Goal: Task Accomplishment & Management: Complete application form

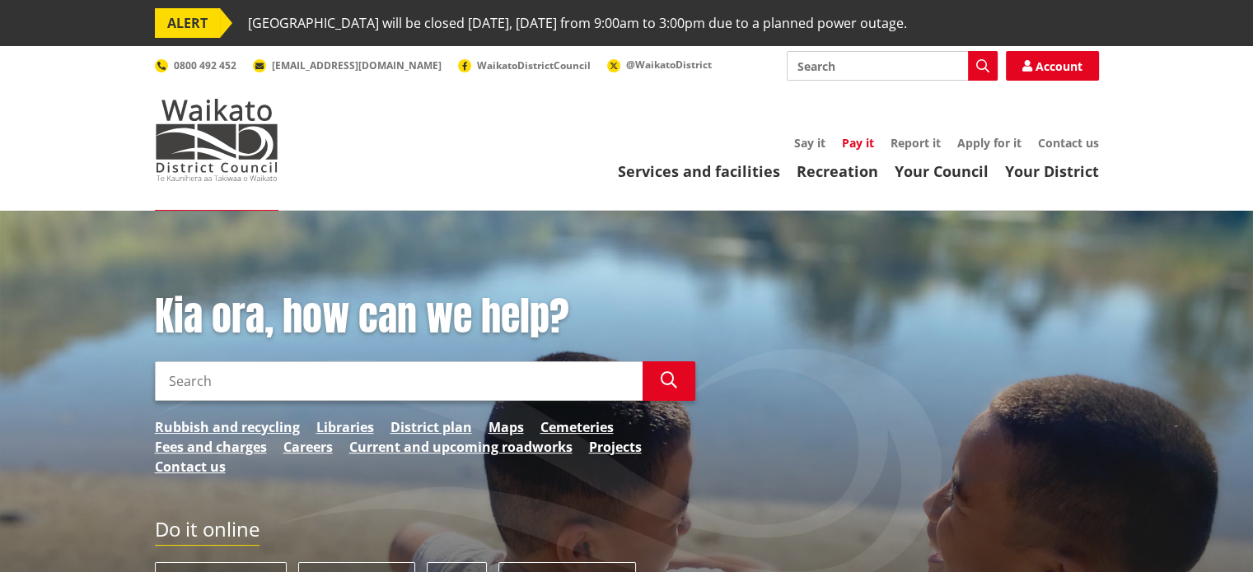
click at [863, 138] on link "Pay it" at bounding box center [858, 143] width 32 height 16
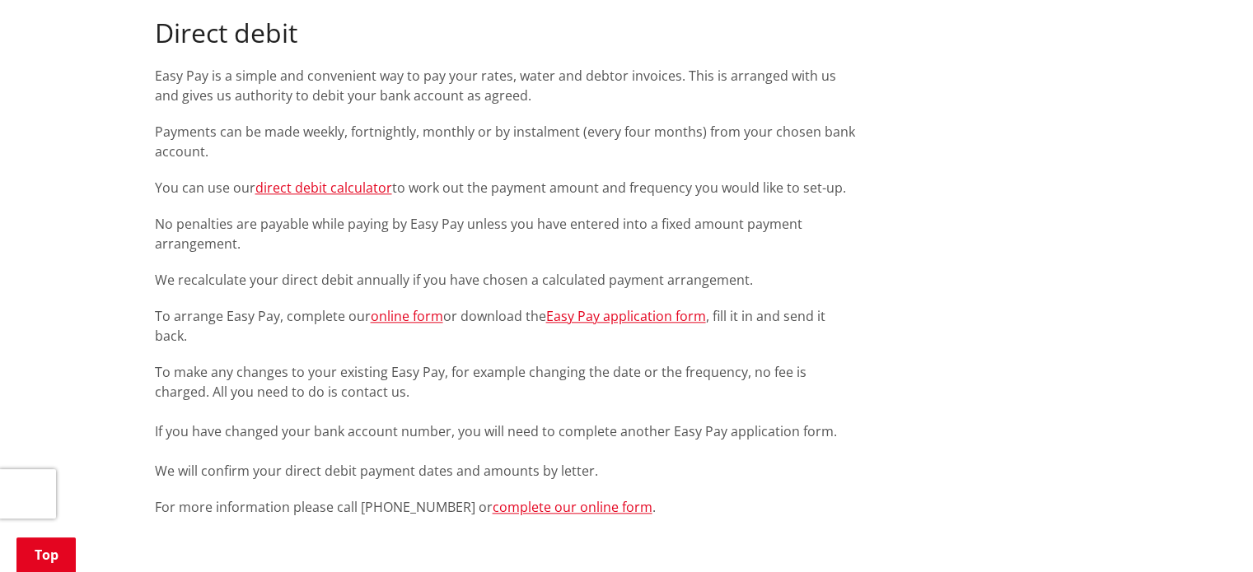
scroll to position [1885, 0]
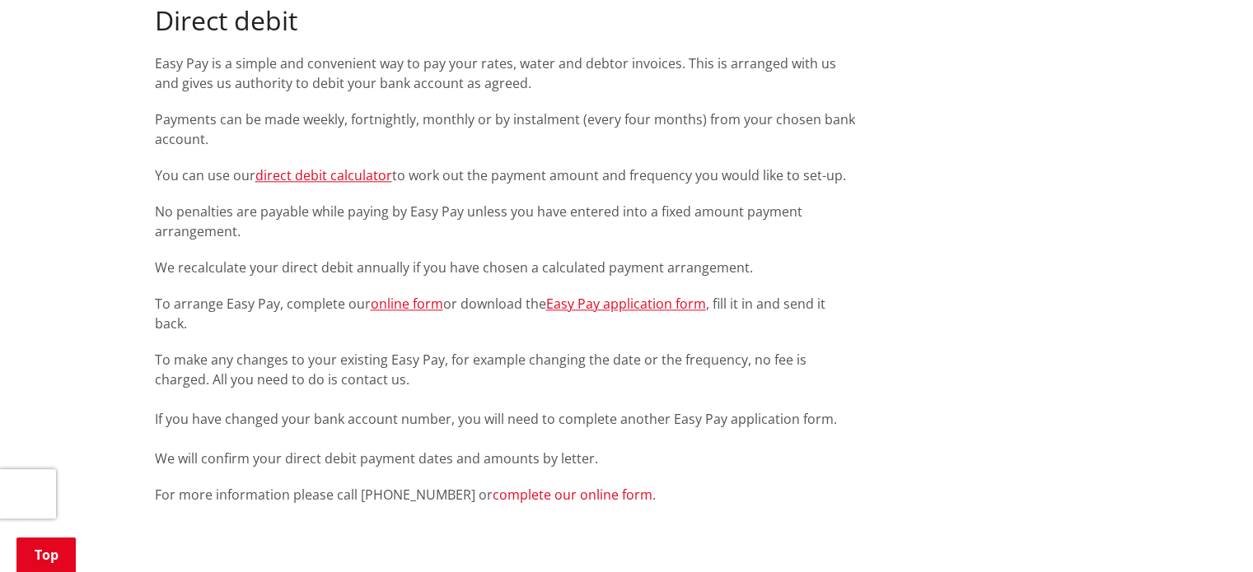
click at [502, 498] on link "complete our online form" at bounding box center [573, 495] width 160 height 18
click at [581, 497] on link "complete our online form" at bounding box center [573, 495] width 160 height 18
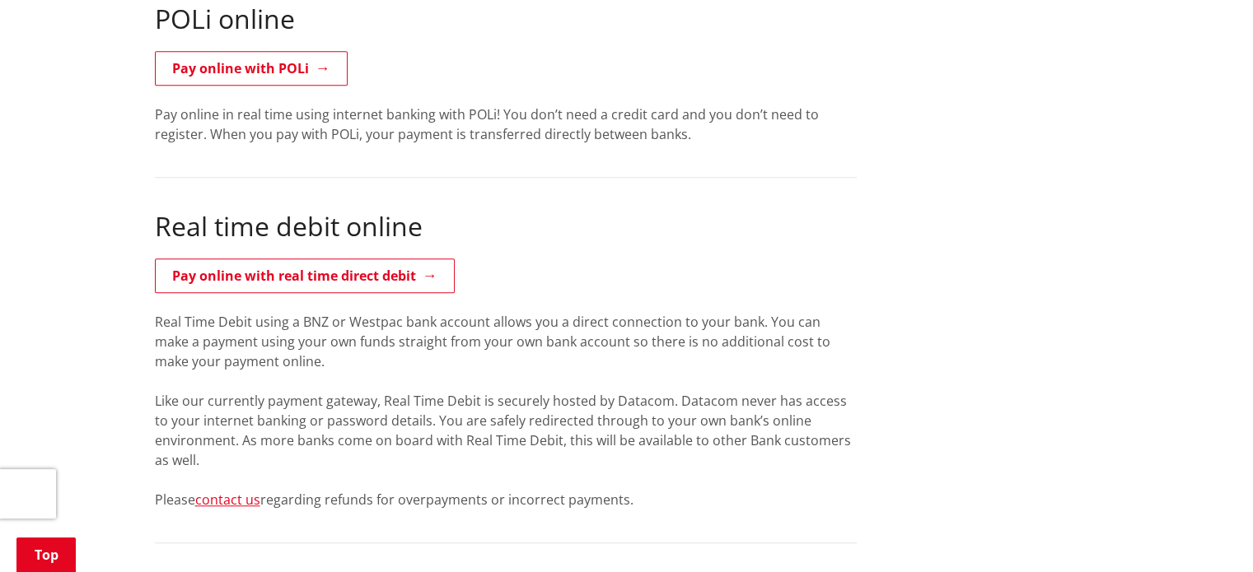
scroll to position [1319, 0]
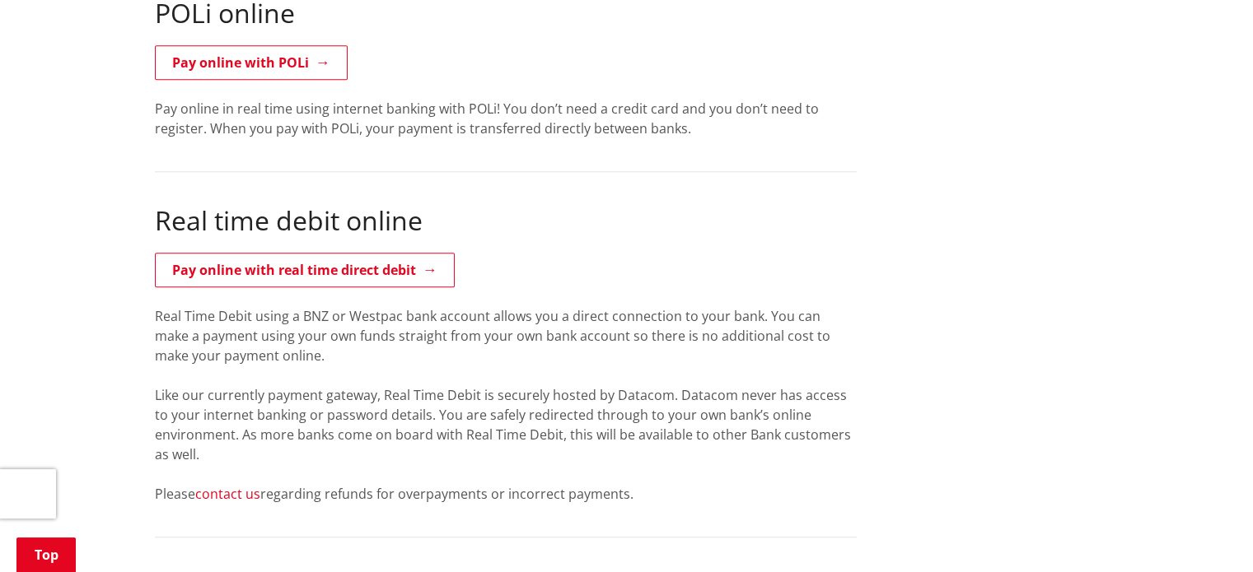
click at [225, 498] on link "contact us" at bounding box center [227, 494] width 65 height 18
click at [236, 497] on link "contact us" at bounding box center [227, 494] width 65 height 18
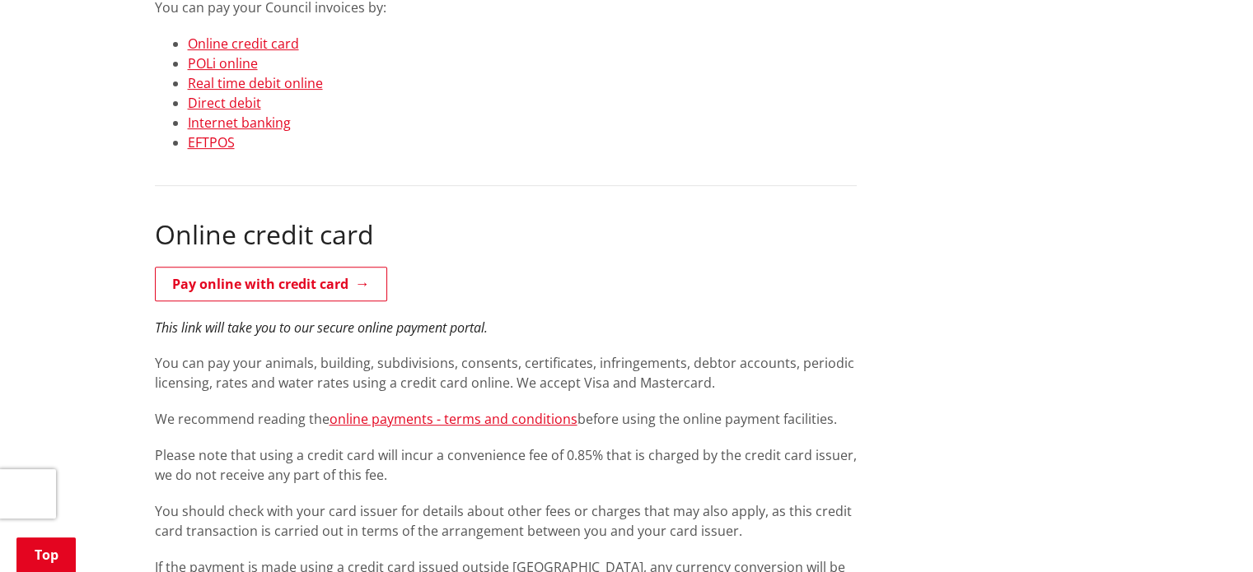
scroll to position [0, 0]
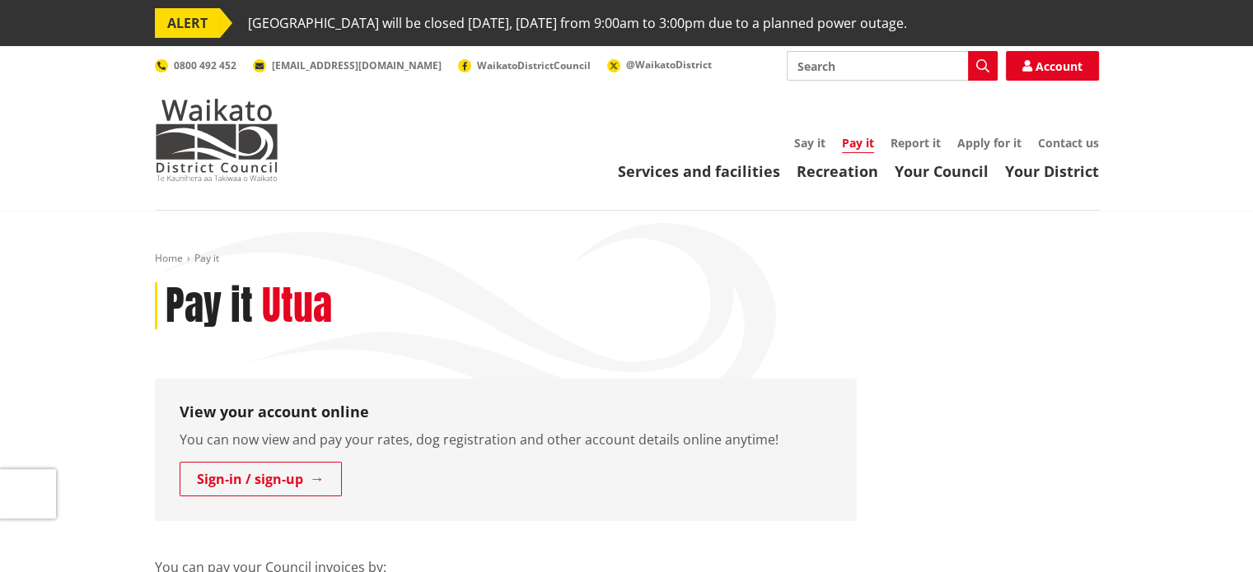
click at [876, 64] on input "Search" at bounding box center [892, 66] width 211 height 30
type input "payment plan"
click at [978, 66] on icon "button" at bounding box center [982, 65] width 13 height 13
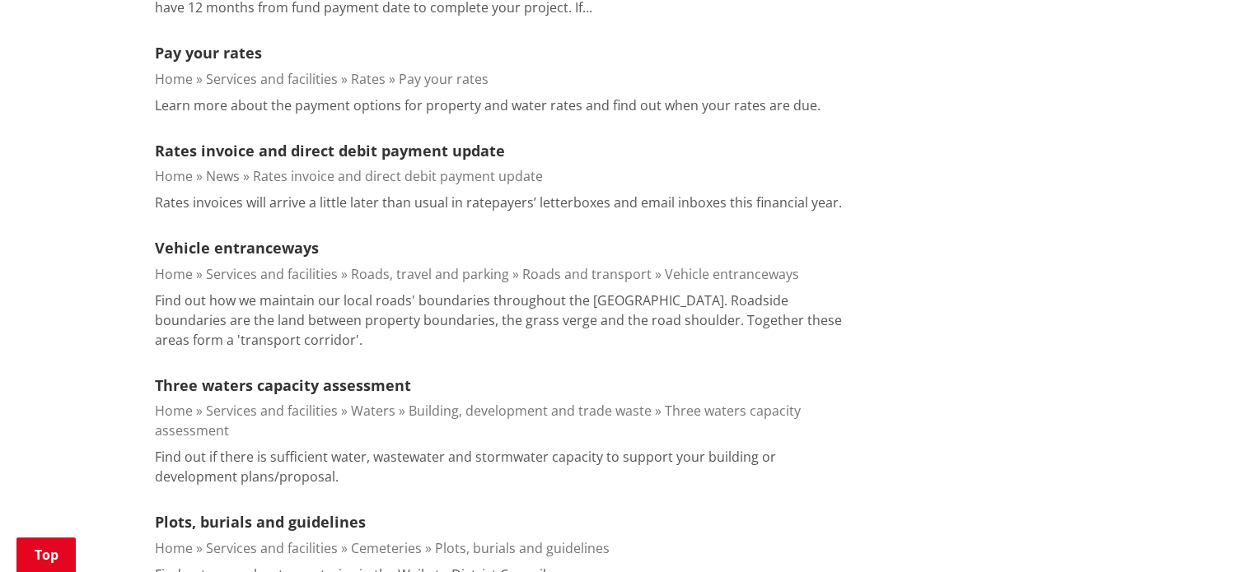
scroll to position [694, 0]
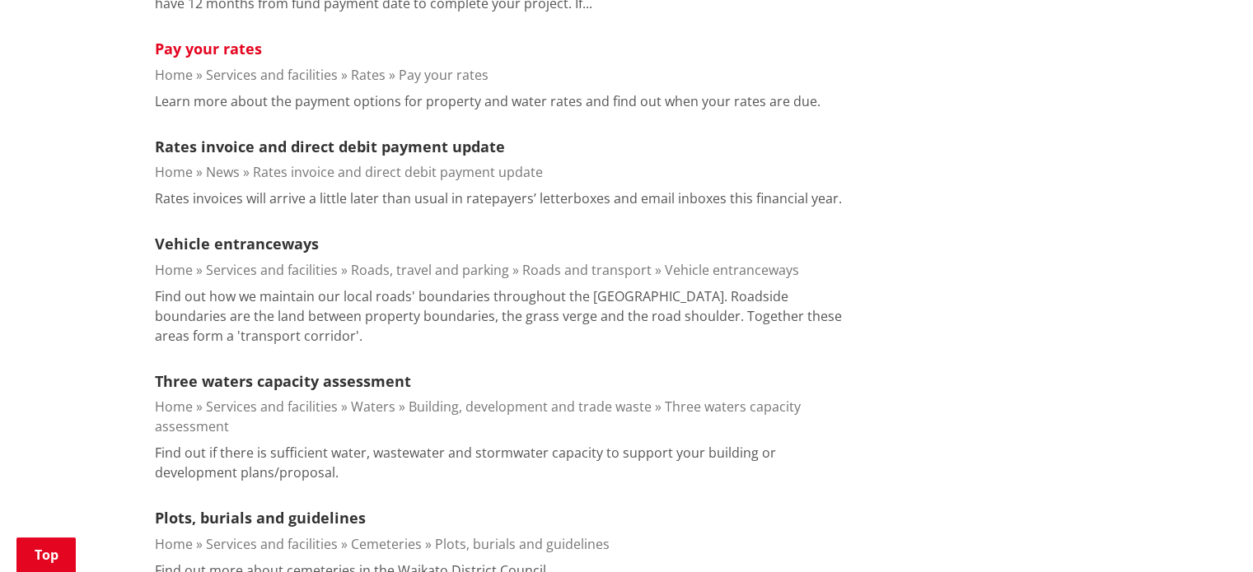
click at [238, 47] on link "Pay your rates" at bounding box center [208, 49] width 107 height 20
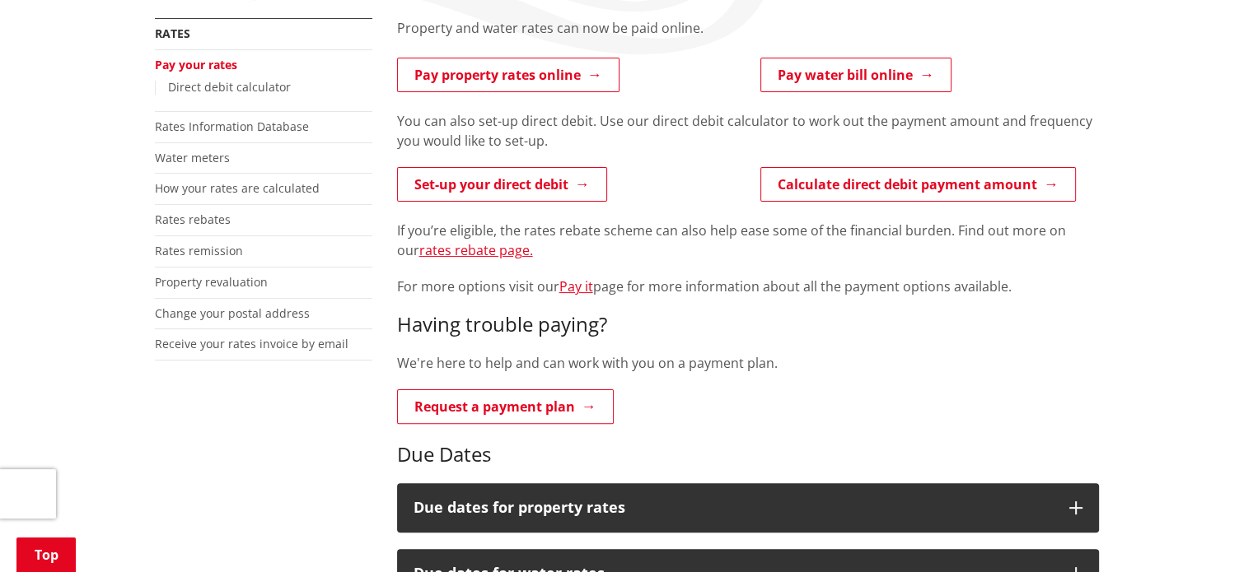
scroll to position [364, 0]
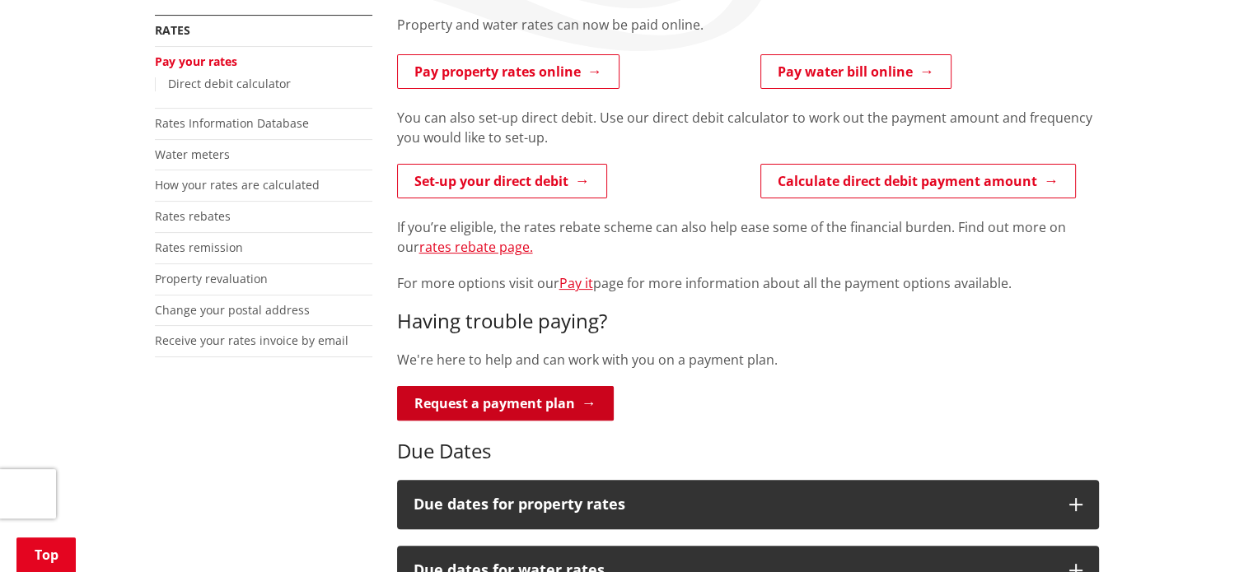
click at [535, 407] on link "Request a payment plan" at bounding box center [505, 403] width 217 height 35
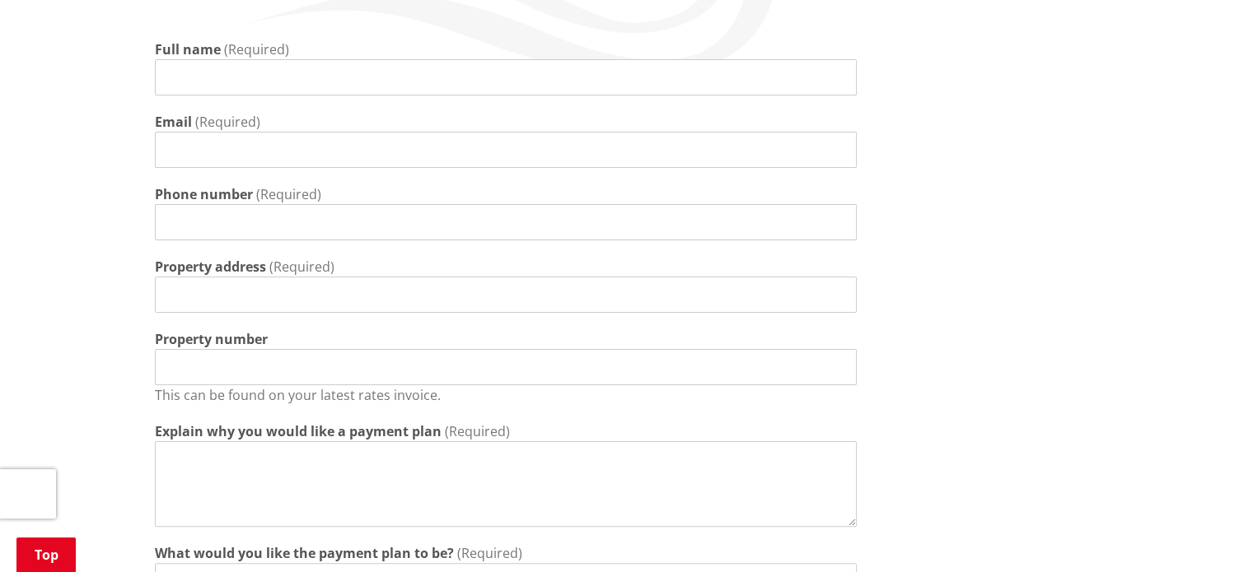
scroll to position [337, 0]
click at [329, 93] on input "Full name" at bounding box center [506, 80] width 702 height 36
type input "[PERSON_NAME]"
type input "0273754259"
type input "[STREET_ADDRESS]"
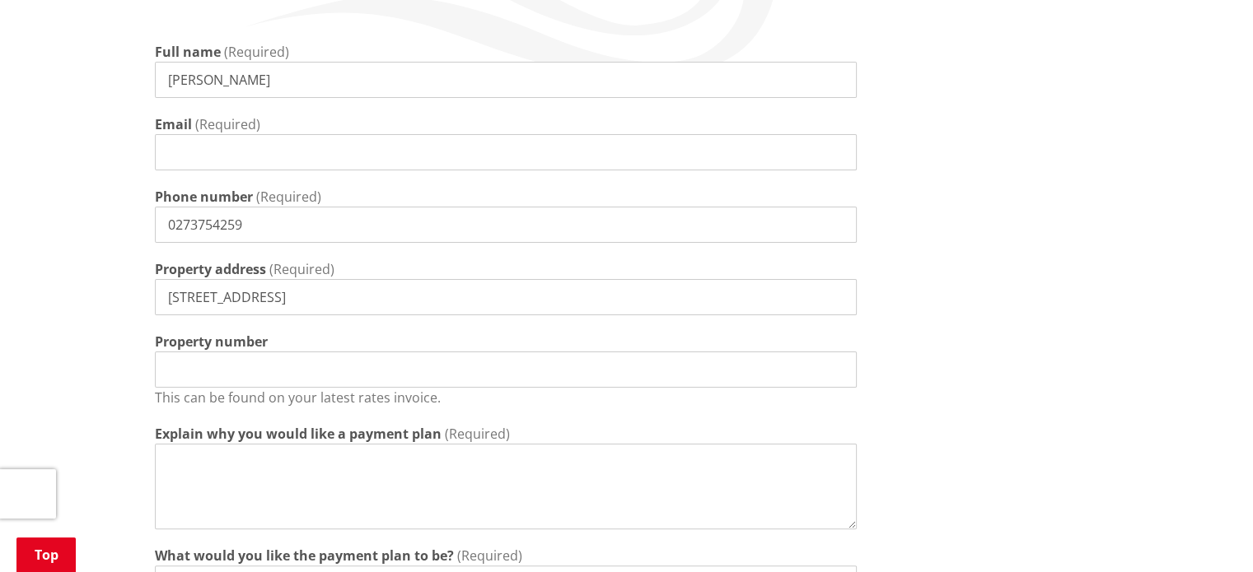
click at [299, 158] on input "Email" at bounding box center [506, 152] width 702 height 36
type input "jn_mclellan@hotmail.com"
click at [263, 368] on input "Property number" at bounding box center [506, 370] width 702 height 36
click at [224, 374] on input "Property number" at bounding box center [506, 370] width 702 height 36
type input "2009862"
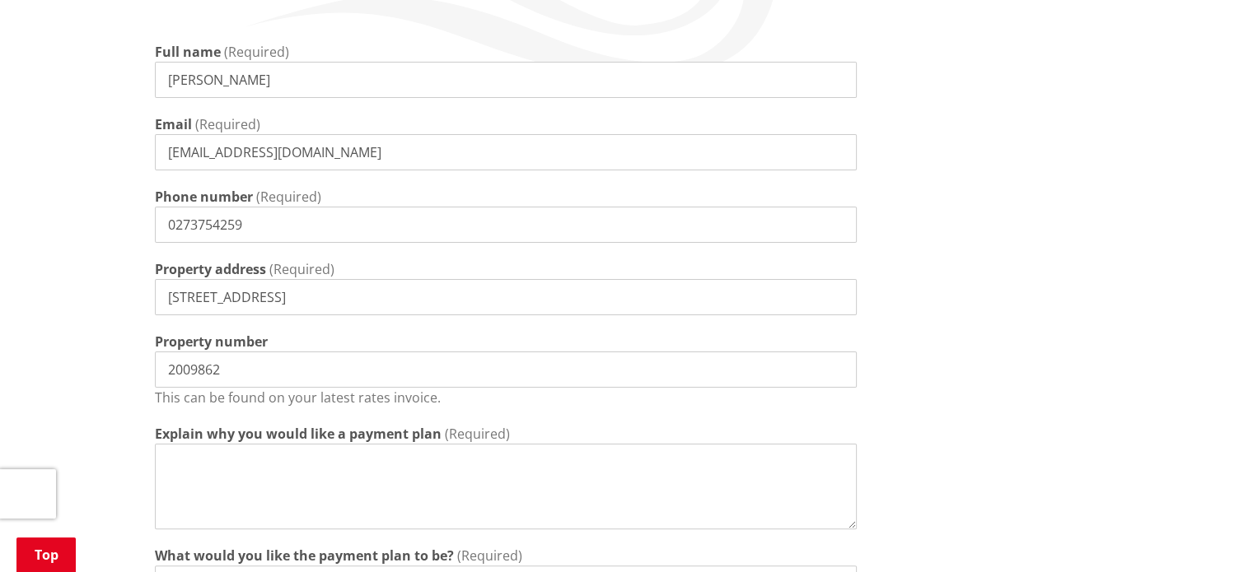
click at [557, 481] on textarea "Explain why you would like a payment plan" at bounding box center [506, 487] width 702 height 86
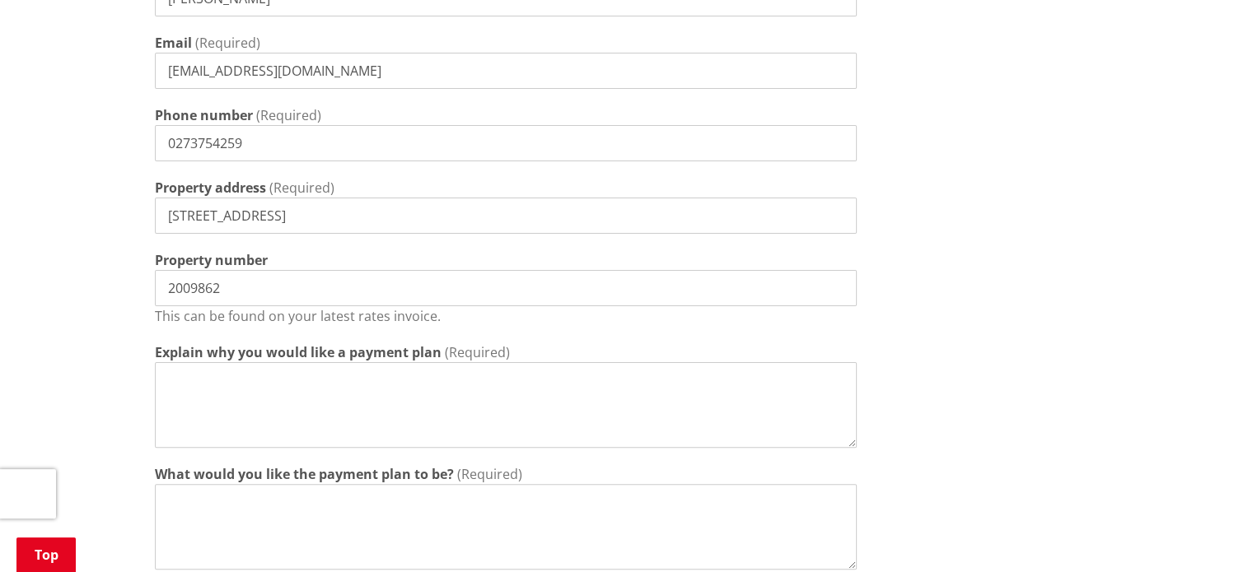
scroll to position [421, 0]
type textarea "Attn Corina"
click at [306, 217] on input "15C Duke Street" at bounding box center [506, 213] width 702 height 36
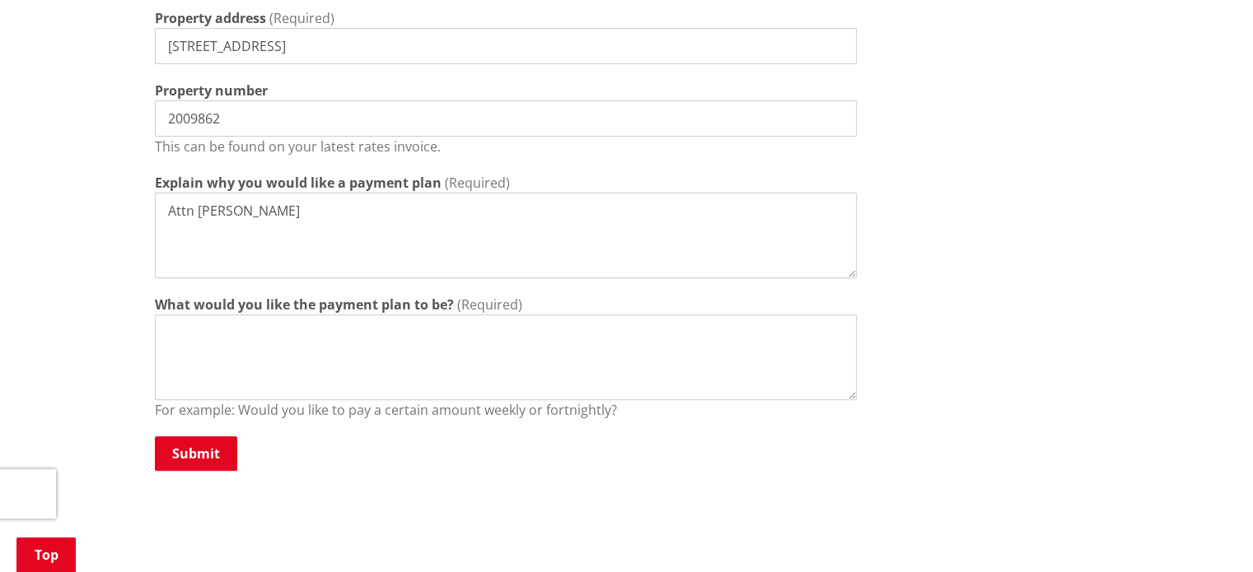
scroll to position [628, 0]
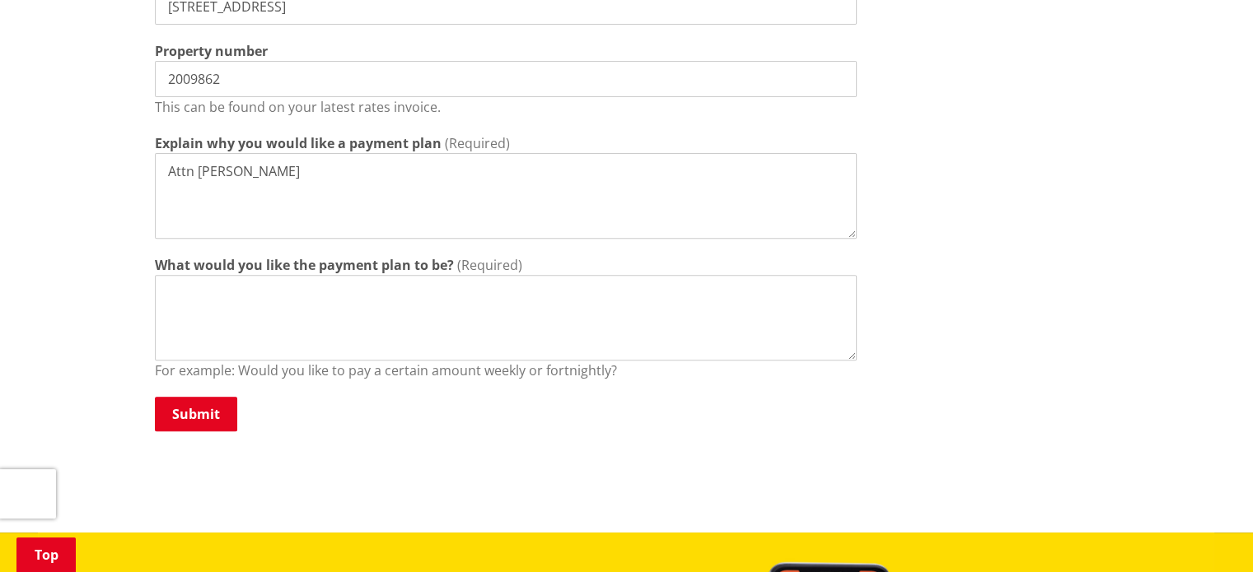
type input "15C Duke Street Nga"
click at [672, 313] on textarea "What would you like the payment plan to be?" at bounding box center [506, 318] width 702 height 86
type textarea "100"
click at [206, 412] on button "Submit" at bounding box center [196, 414] width 82 height 35
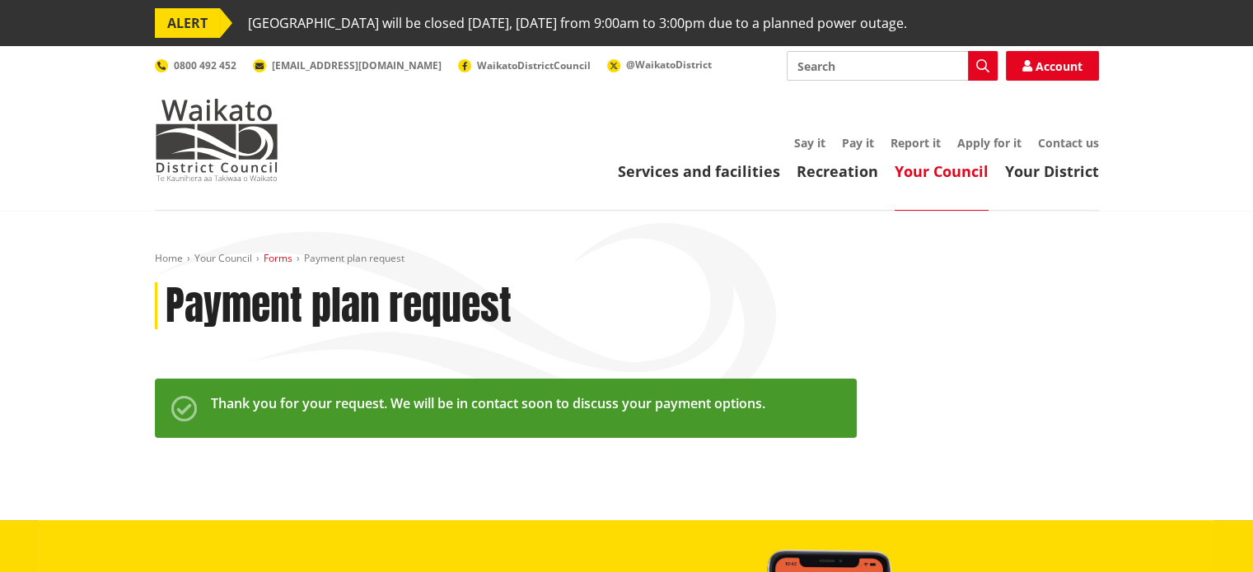
click at [278, 255] on link "Forms" at bounding box center [278, 258] width 29 height 14
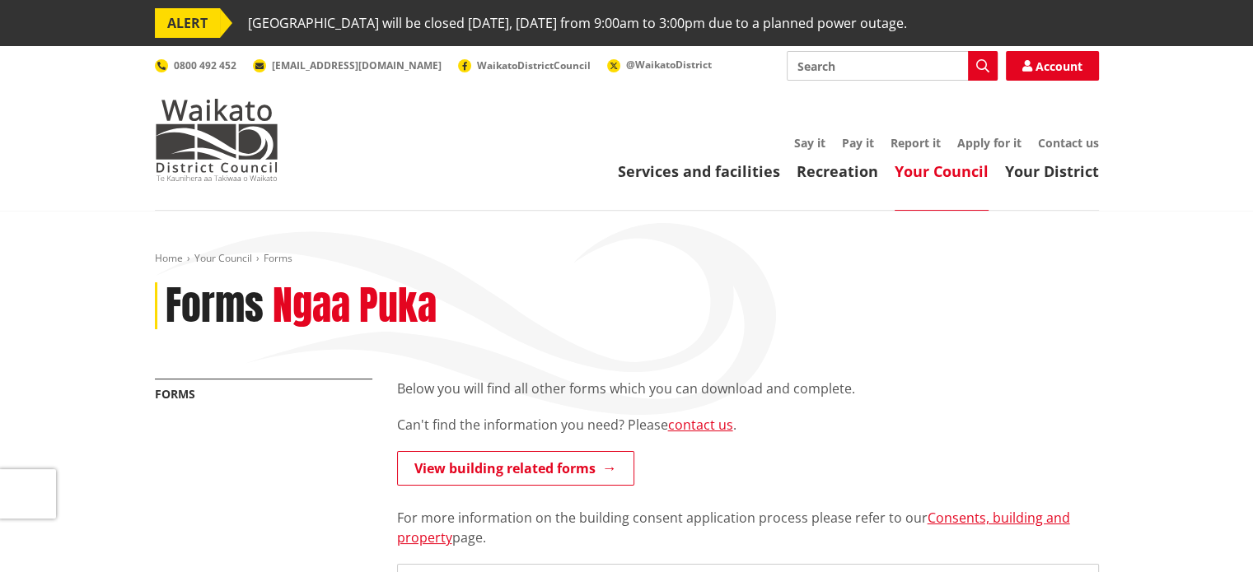
click at [898, 72] on input "Search" at bounding box center [892, 66] width 211 height 30
type input "payment plans"
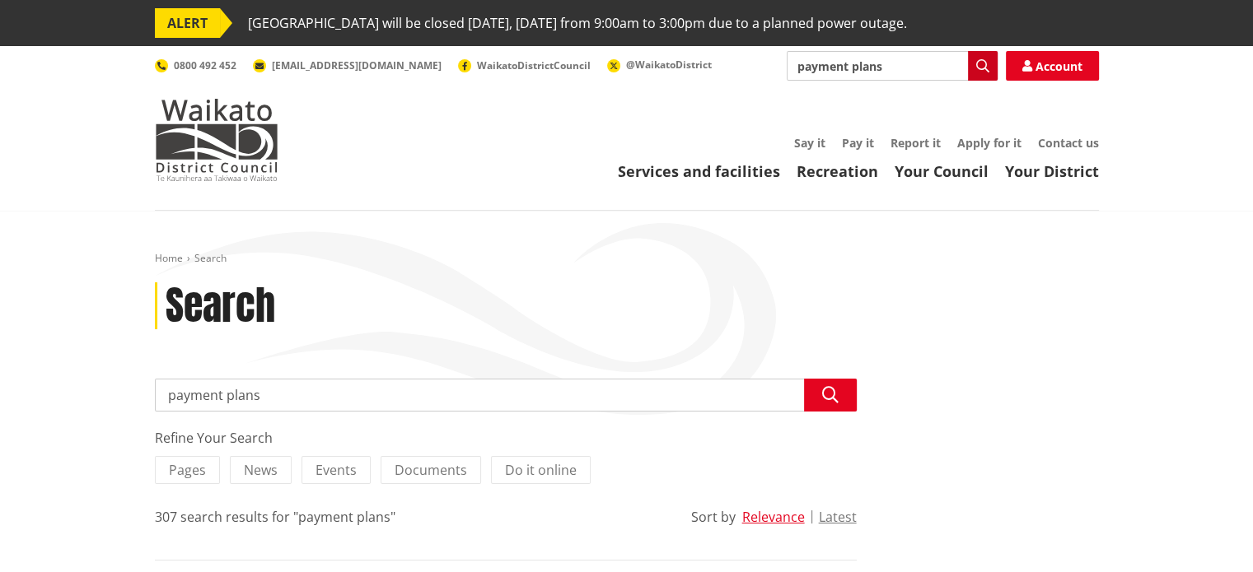
click at [979, 70] on icon "button" at bounding box center [982, 65] width 13 height 13
drag, startPoint x: 1264, startPoint y: 88, endPoint x: 1264, endPoint y: 25, distance: 63.4
click at [620, 390] on input "payment plans" at bounding box center [506, 395] width 702 height 33
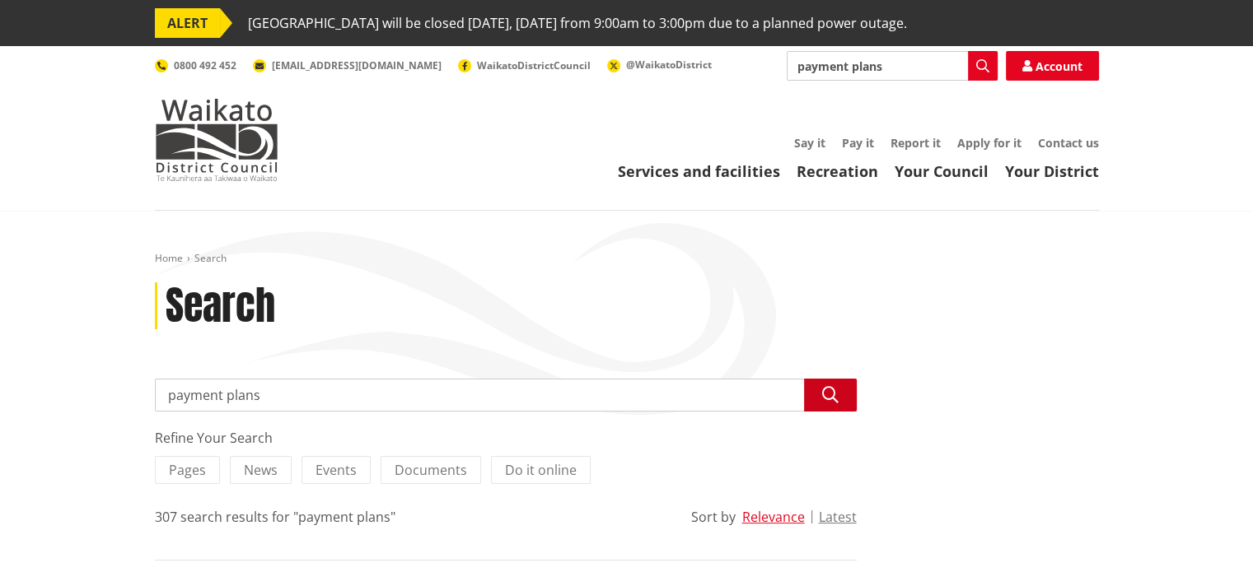
click at [824, 395] on icon "button" at bounding box center [830, 395] width 16 height 16
click at [982, 58] on button "Search" at bounding box center [983, 66] width 30 height 30
click at [881, 78] on input "payment plans" at bounding box center [892, 66] width 211 height 30
type input "payment plan"
click at [991, 73] on button "Search" at bounding box center [983, 66] width 30 height 30
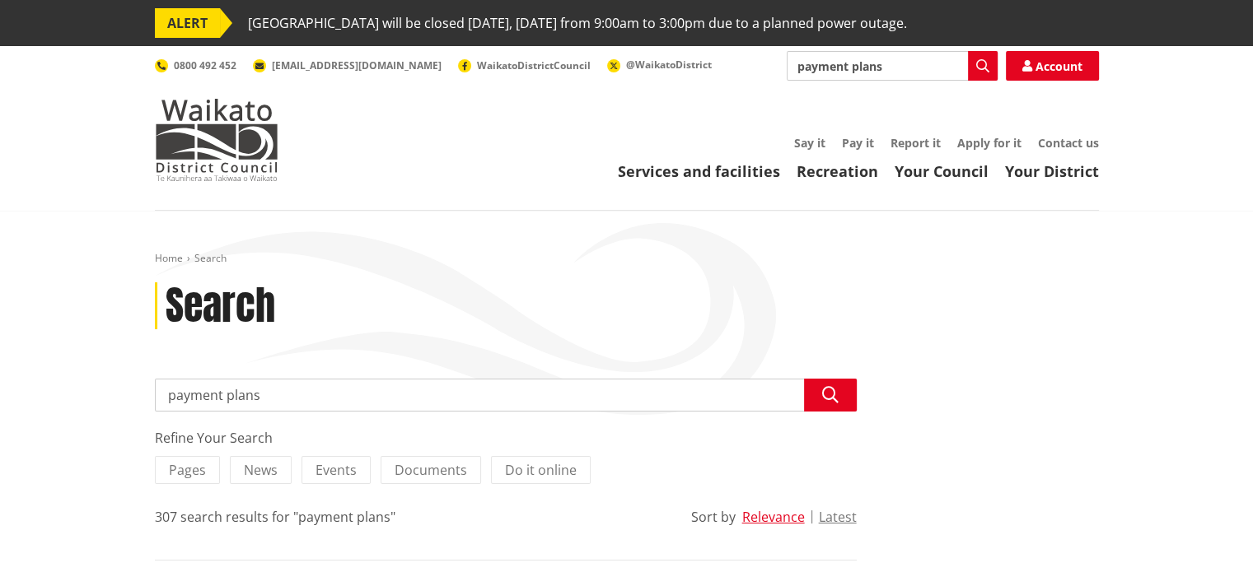
click at [991, 73] on button "Search" at bounding box center [983, 66] width 30 height 30
click at [978, 72] on icon "button" at bounding box center [982, 65] width 13 height 13
click at [896, 72] on input "payment plans" at bounding box center [892, 66] width 211 height 30
type input "payment plan"
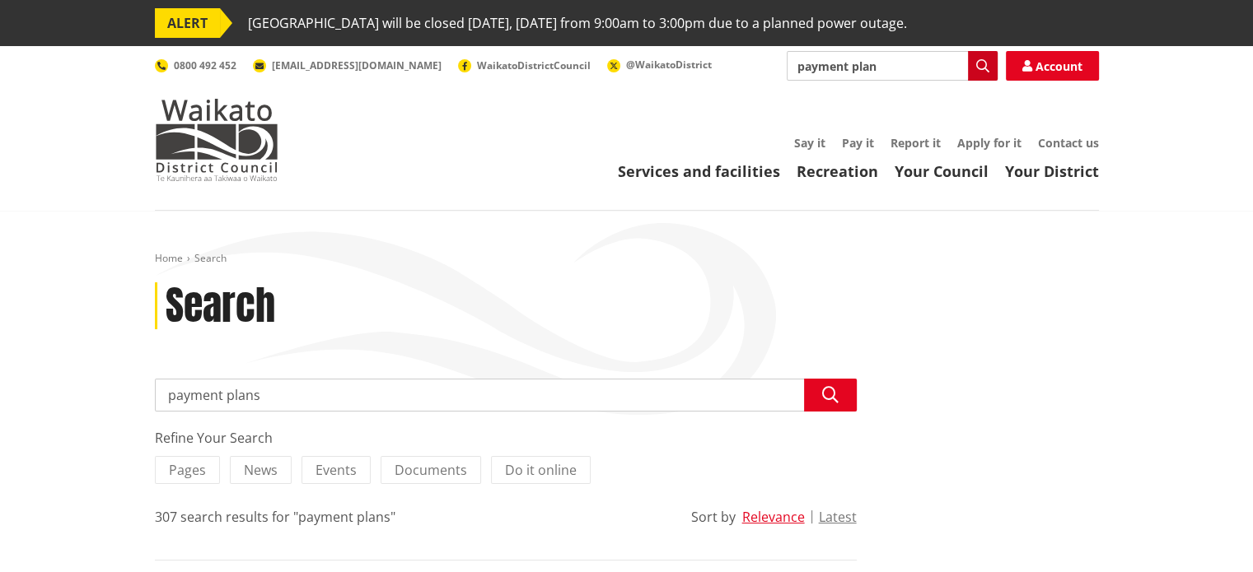
click at [984, 78] on button "Search" at bounding box center [983, 66] width 30 height 30
click at [981, 65] on icon "button" at bounding box center [982, 65] width 13 height 13
click at [857, 144] on link "Pay it" at bounding box center [858, 143] width 32 height 16
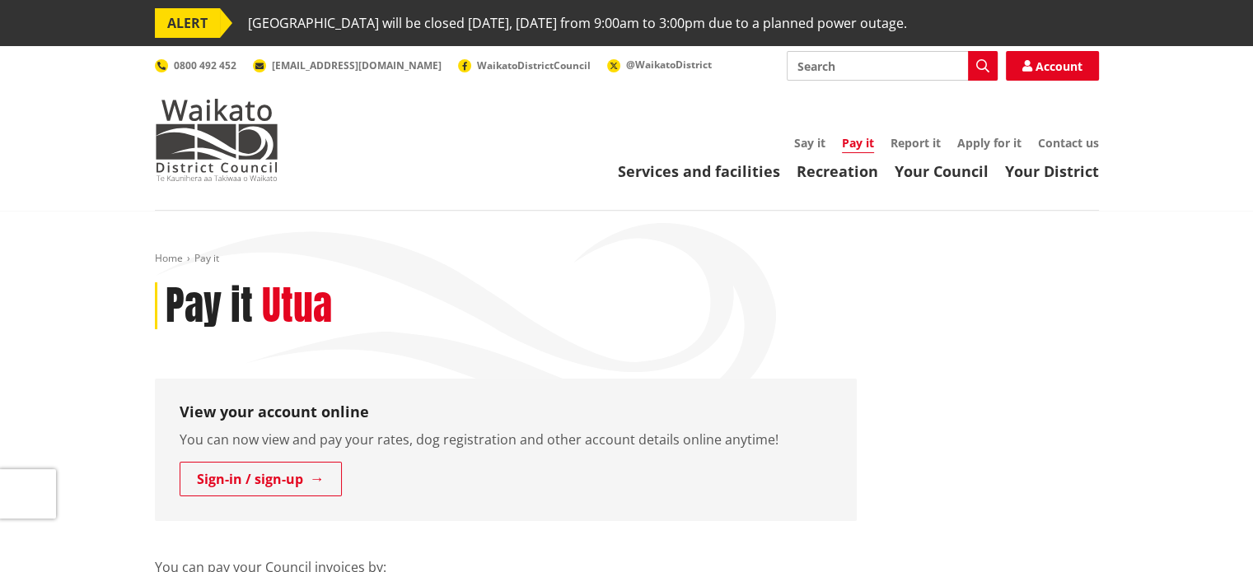
click at [845, 149] on link "Pay it" at bounding box center [858, 144] width 32 height 18
click at [879, 78] on input "Search" at bounding box center [892, 66] width 211 height 30
type input "payment plan"
click at [981, 68] on icon "button" at bounding box center [982, 65] width 13 height 13
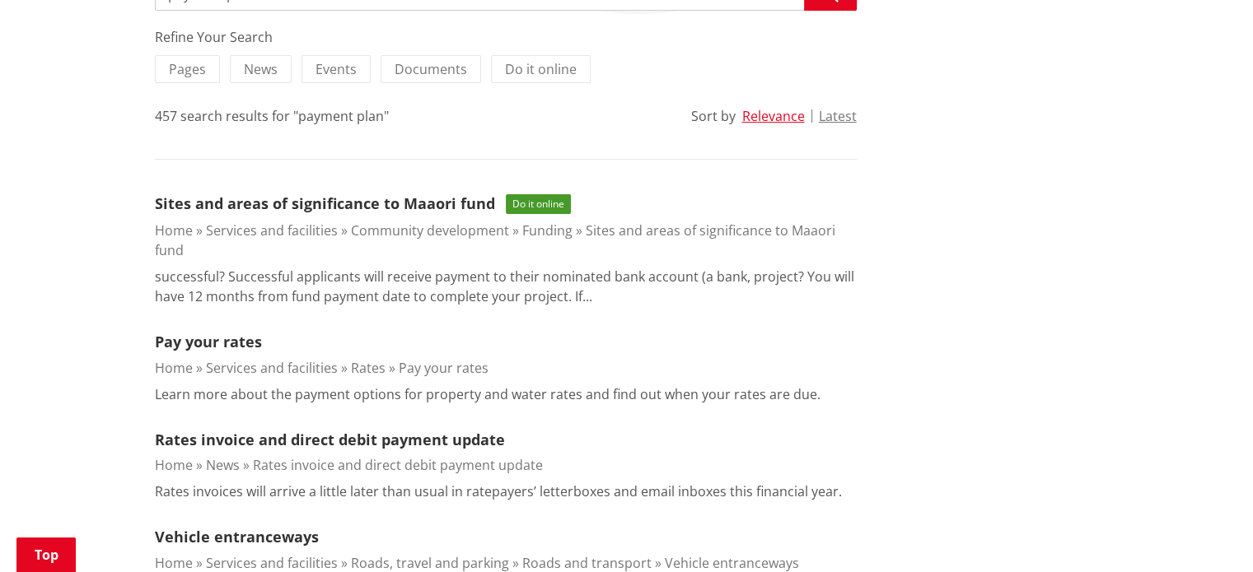
scroll to position [422, 0]
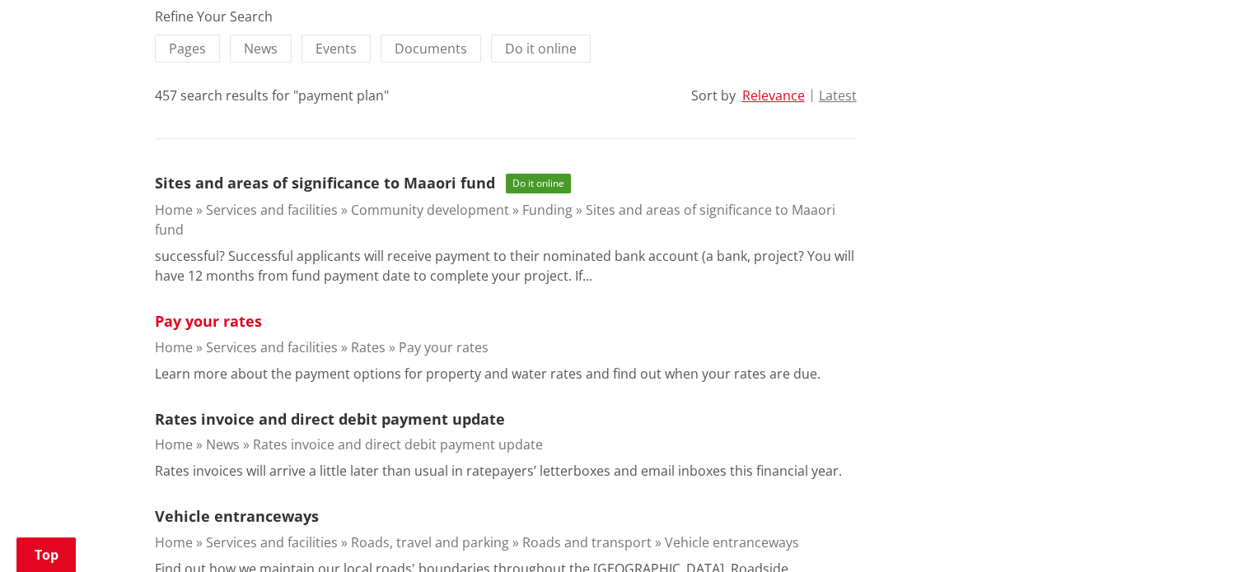
click at [226, 320] on link "Pay your rates" at bounding box center [208, 321] width 107 height 20
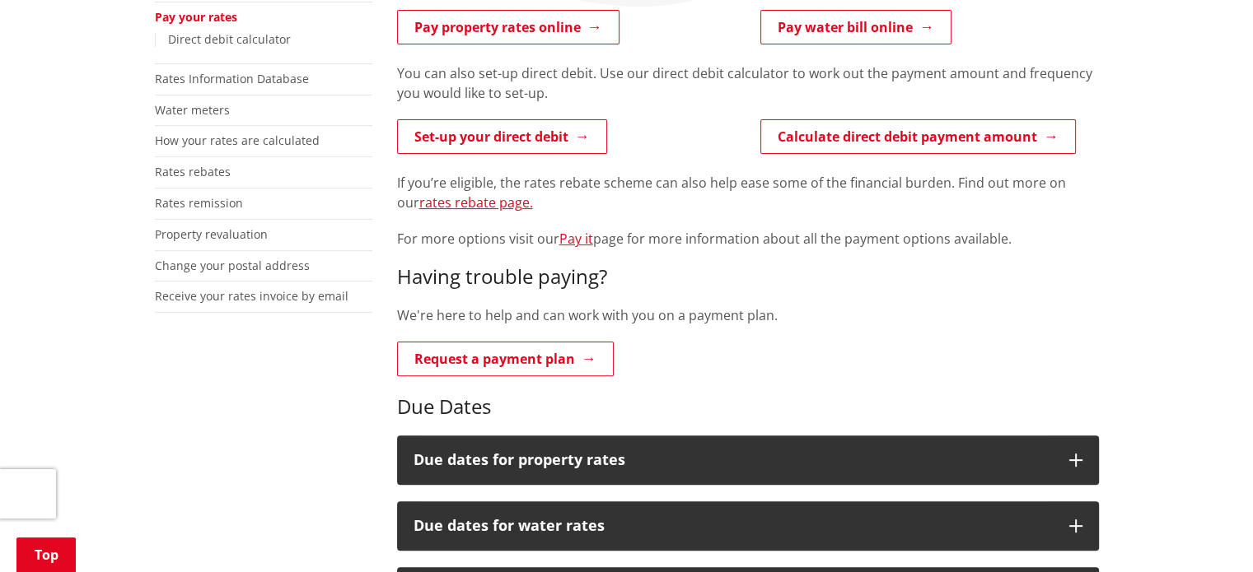
scroll to position [580, 0]
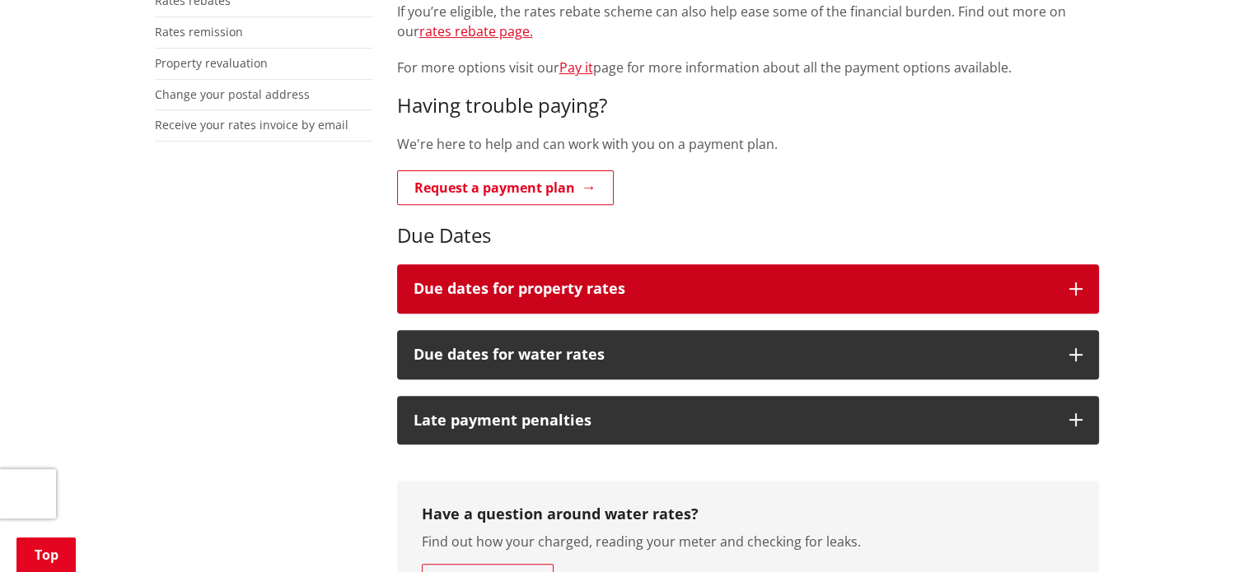
click at [748, 289] on h3 "Due dates for property rates" at bounding box center [733, 289] width 639 height 16
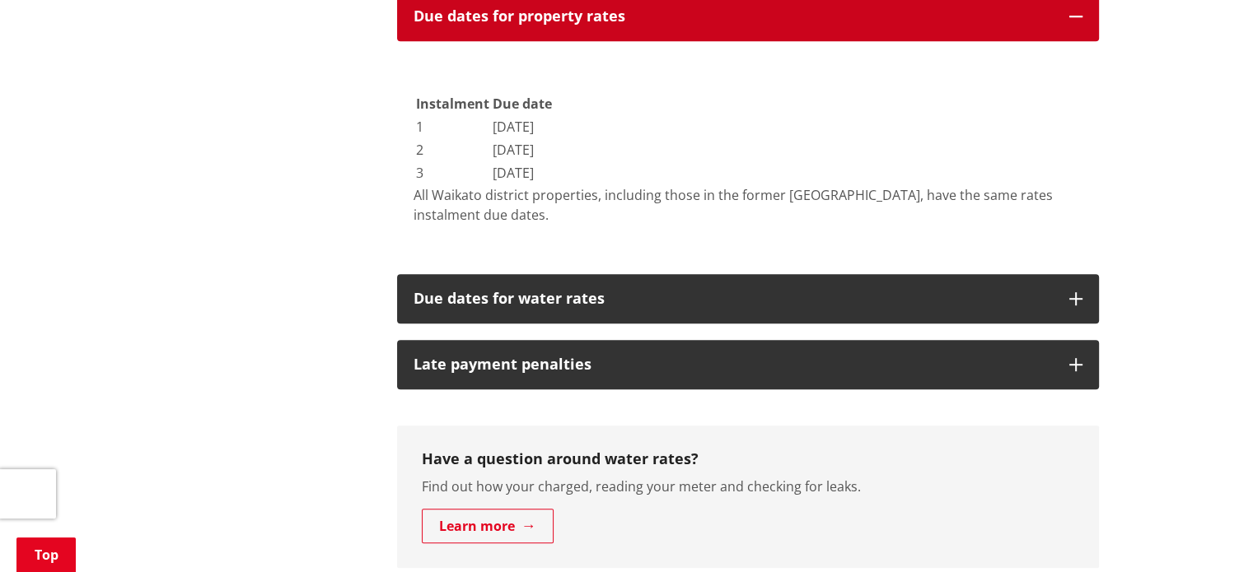
scroll to position [865, 0]
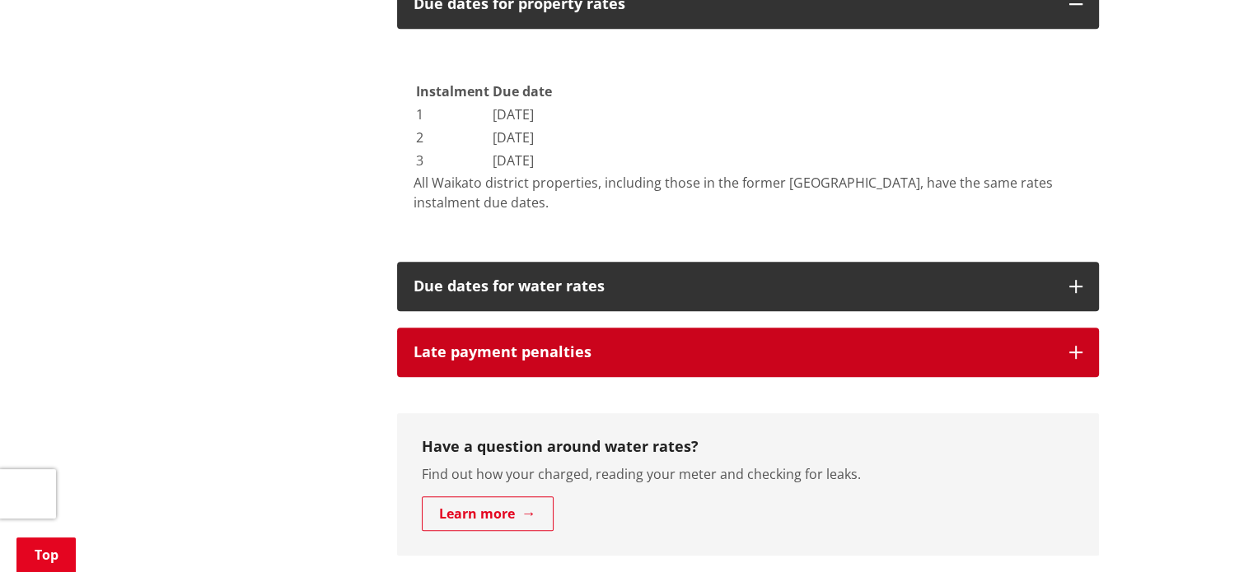
click at [1030, 346] on h3 "Late payment penalties" at bounding box center [733, 352] width 639 height 16
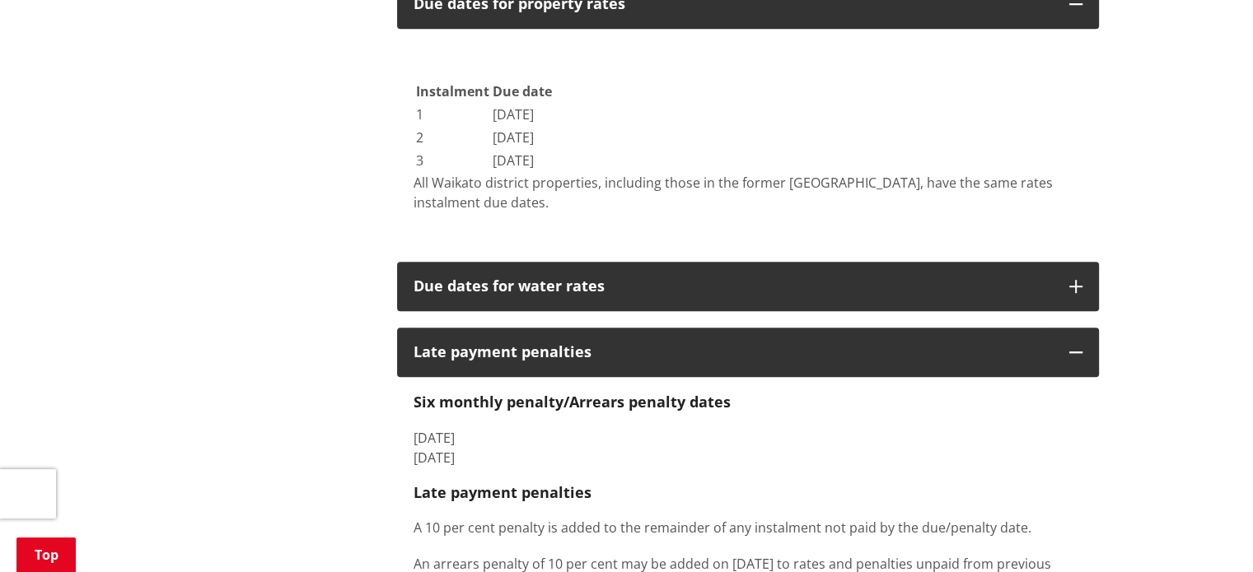
click at [1252, 263] on div "Home Services and facilities Rates Pay your rates Pay your rates More from this…" at bounding box center [626, 297] width 1253 height 1903
drag, startPoint x: 1252, startPoint y: 263, endPoint x: 1252, endPoint y: 278, distance: 14.8
click at [1252, 278] on html "ALERT Ngaaruawaahia Library will be closed tomorrow, Tuesday 9 September from 9…" at bounding box center [626, 555] width 1253 height 2840
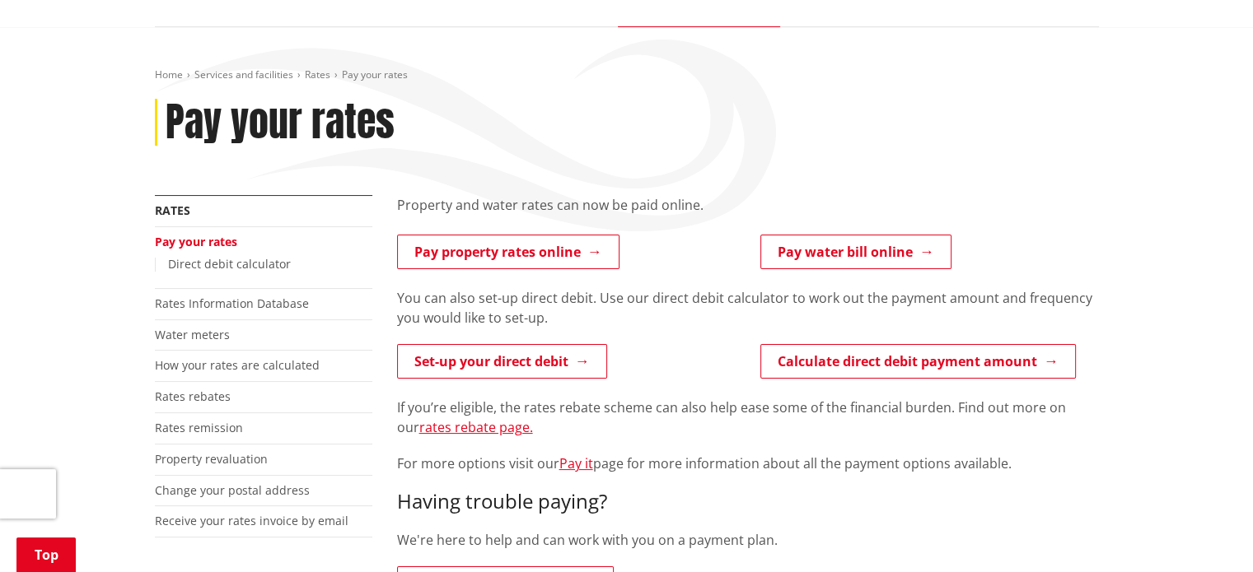
scroll to position [0, 0]
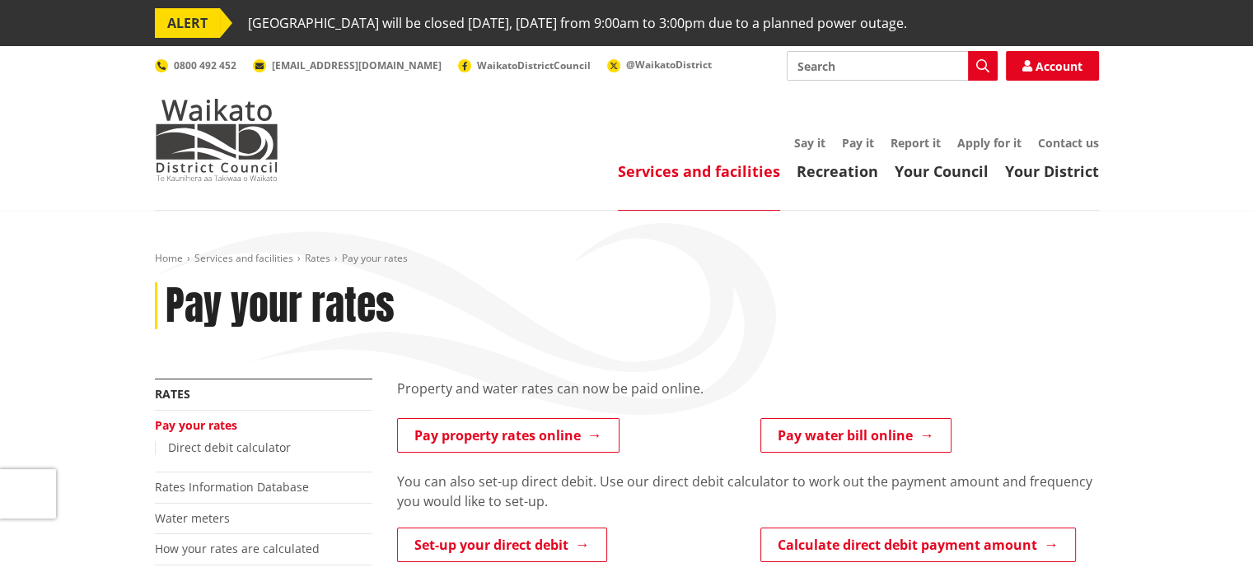
click at [885, 68] on input "Search" at bounding box center [892, 66] width 211 height 30
type input "remission"
click at [984, 65] on icon "button" at bounding box center [982, 65] width 13 height 13
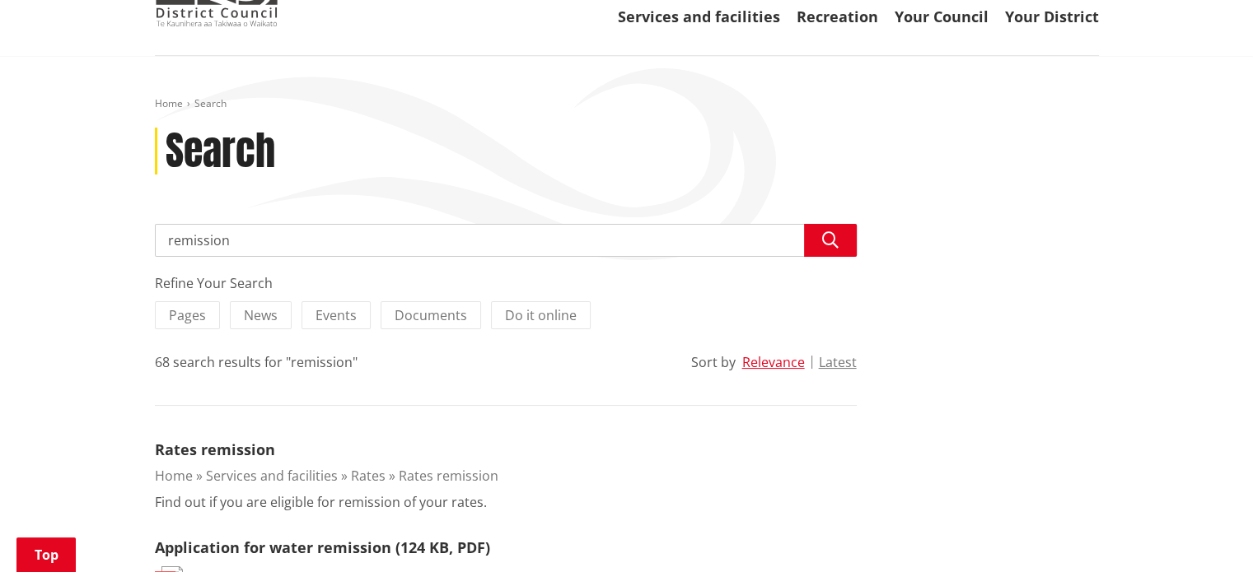
scroll to position [432, 0]
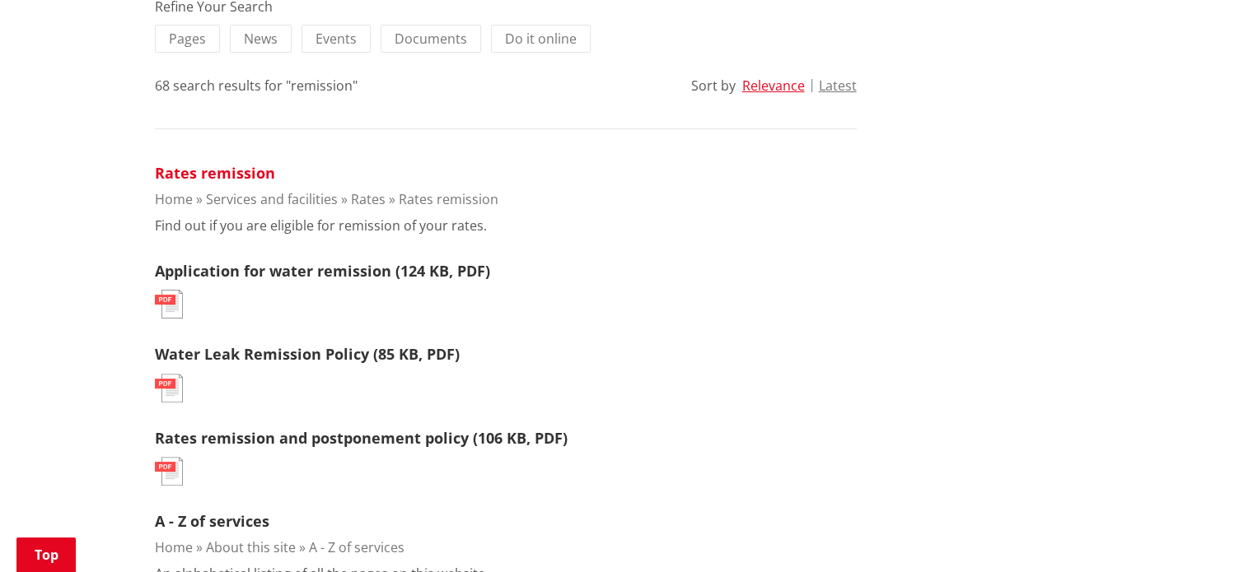
click at [241, 174] on link "Rates remission" at bounding box center [215, 173] width 120 height 20
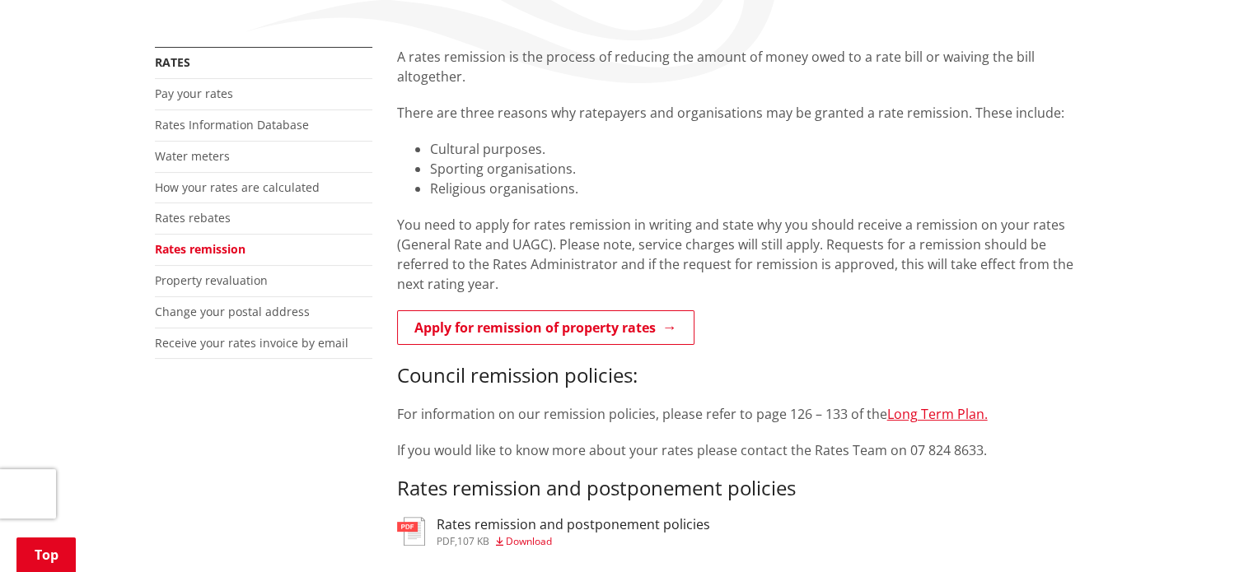
scroll to position [334, 0]
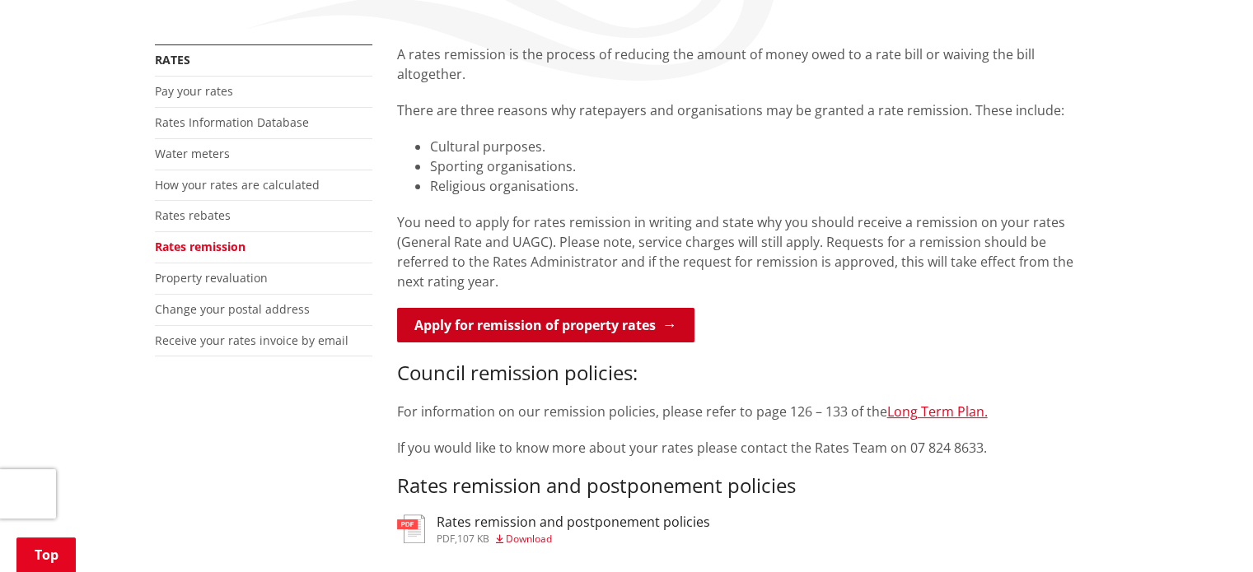
click at [580, 311] on link "Apply for remission of property rates" at bounding box center [545, 325] width 297 height 35
